Goal: Check status: Check status

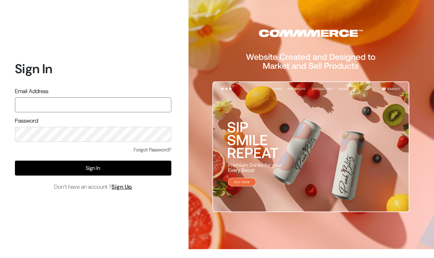
type input "cs@claphic.com"
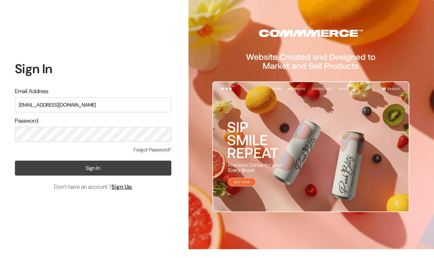
click at [86, 165] on button "Sign In" at bounding box center [93, 168] width 157 height 15
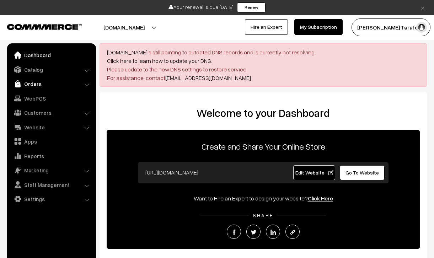
click at [33, 82] on link "Orders" at bounding box center [51, 84] width 85 height 13
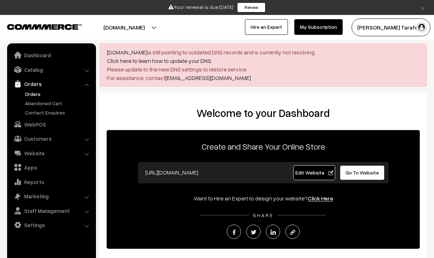
click at [35, 92] on link "Orders" at bounding box center [58, 93] width 70 height 7
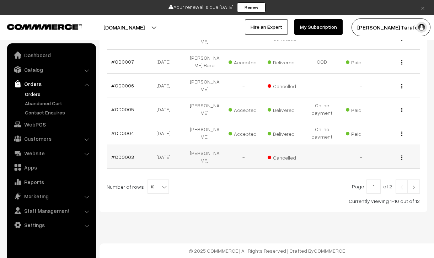
scroll to position [306, 0]
click at [401, 134] on button "button" at bounding box center [402, 134] width 2 height 6
click at [368, 144] on link "View" at bounding box center [370, 144] width 60 height 16
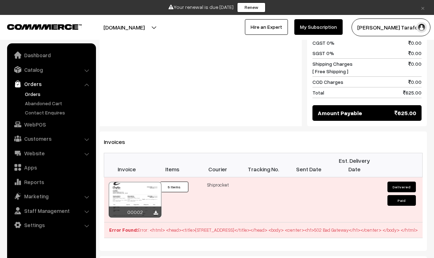
scroll to position [468, 0]
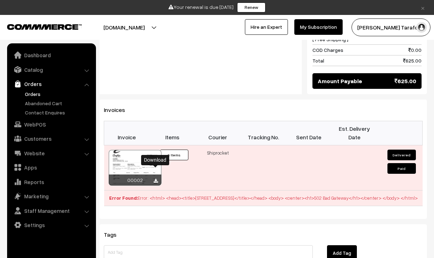
click at [156, 179] on icon at bounding box center [156, 181] width 4 height 5
click at [36, 95] on link "Orders" at bounding box center [58, 93] width 70 height 7
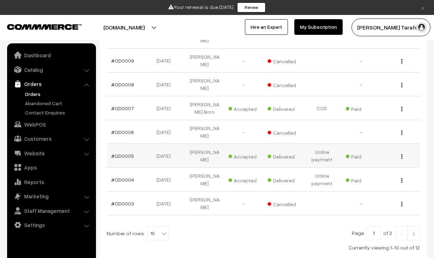
scroll to position [255, 0]
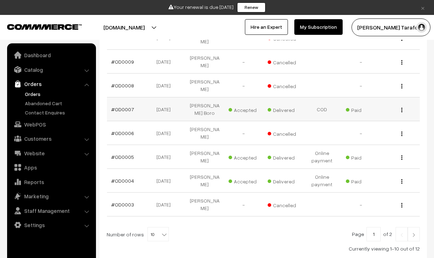
click at [401, 113] on button "button" at bounding box center [402, 110] width 2 height 6
click at [348, 128] on link "View" at bounding box center [370, 120] width 60 height 16
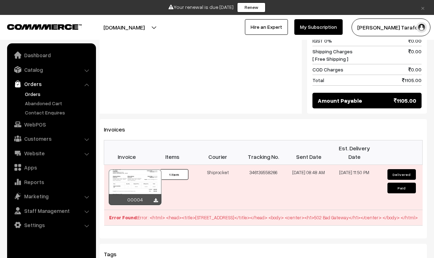
scroll to position [460, 0]
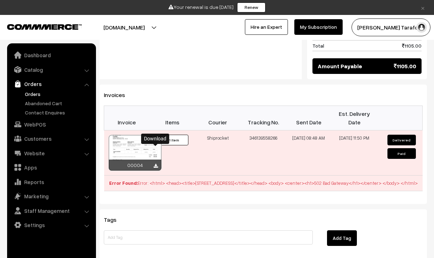
click at [157, 164] on icon at bounding box center [156, 166] width 4 height 5
click at [45, 57] on link "Dashboard" at bounding box center [51, 55] width 85 height 13
